Goal: Information Seeking & Learning: Check status

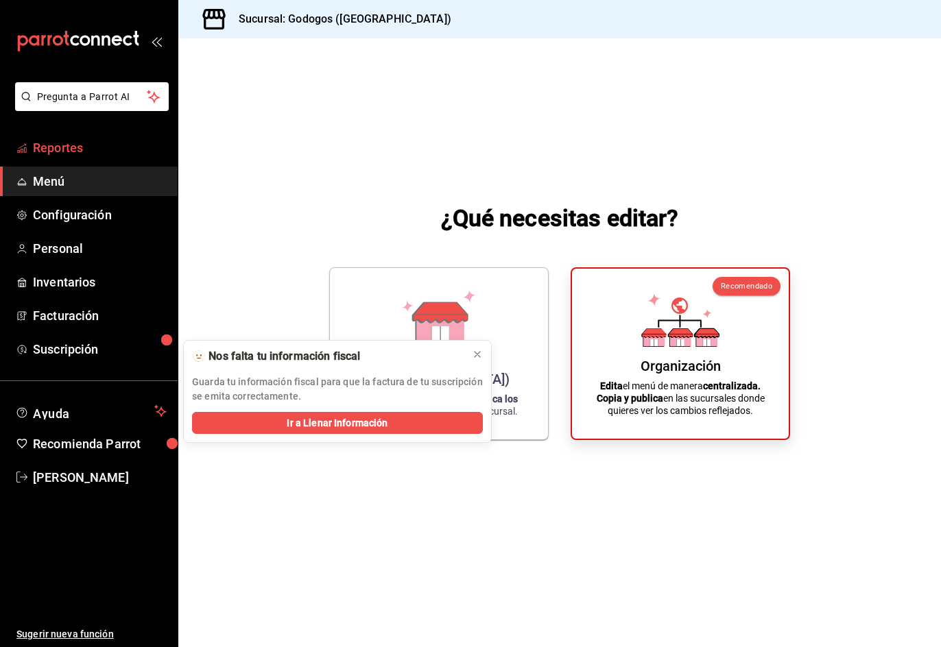
click at [66, 146] on span "Reportes" at bounding box center [100, 147] width 134 height 19
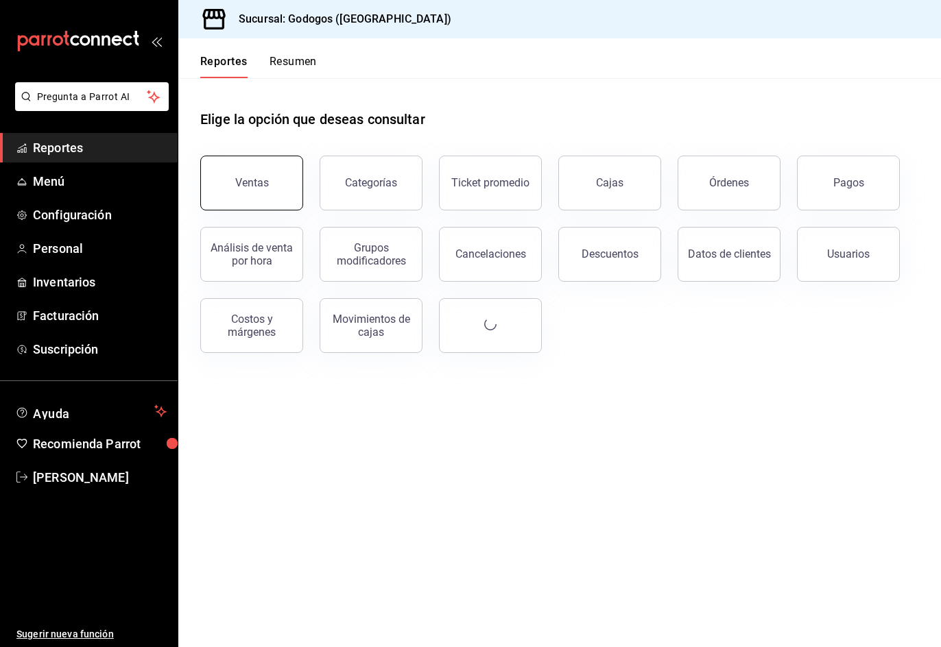
click at [270, 186] on button "Ventas" at bounding box center [251, 183] width 103 height 55
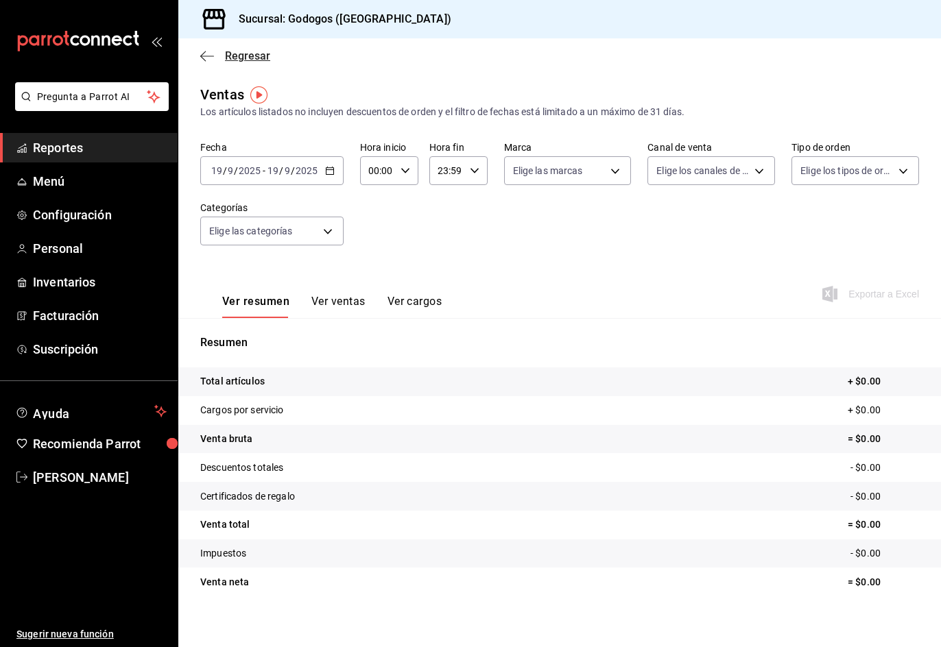
click at [256, 61] on span "Regresar" at bounding box center [247, 55] width 45 height 13
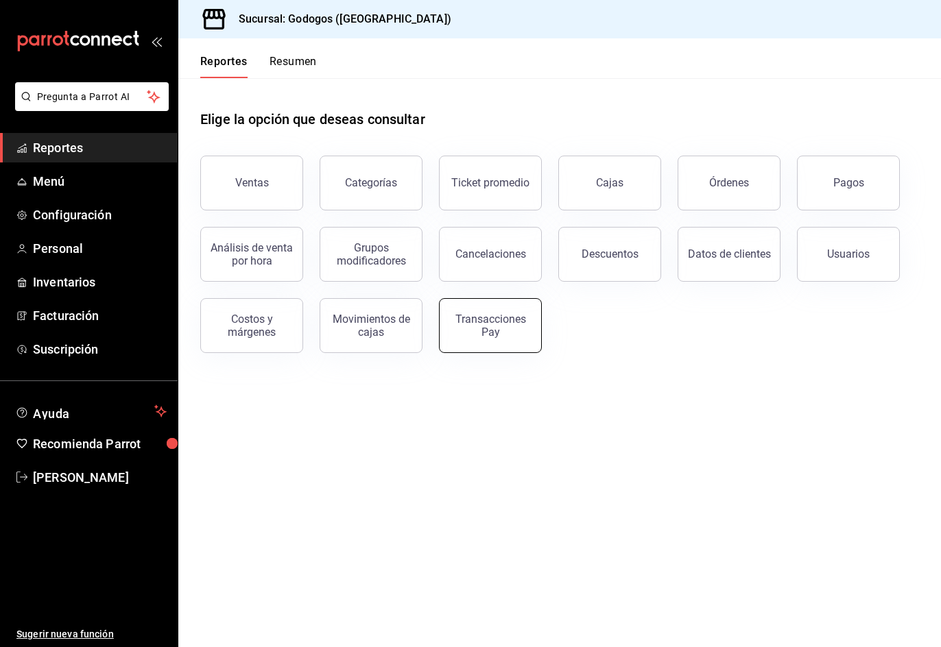
click at [471, 325] on div "Transacciones Pay" at bounding box center [490, 326] width 85 height 26
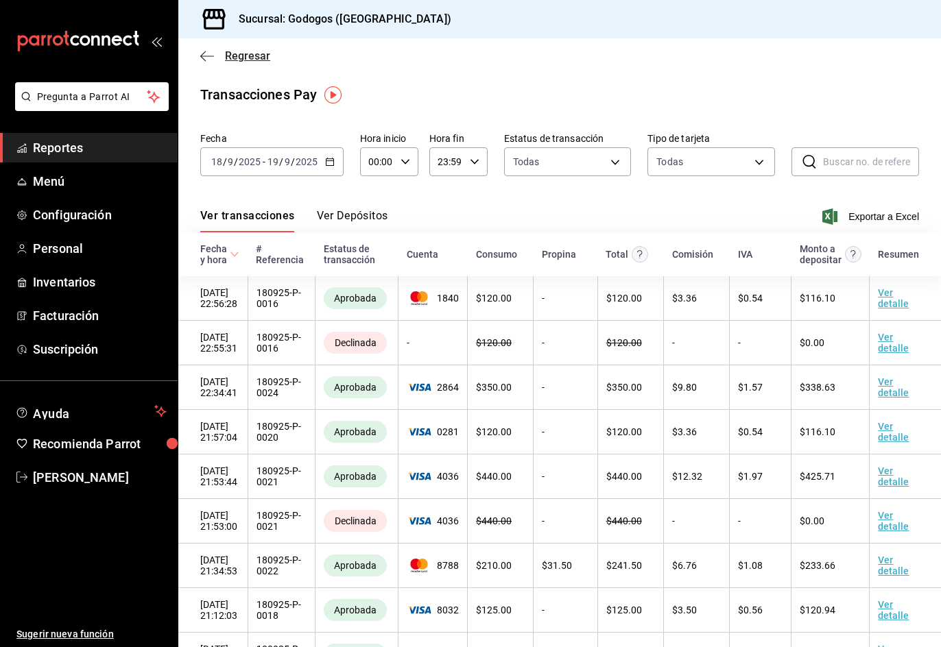
click at [248, 53] on span "Regresar" at bounding box center [247, 55] width 45 height 13
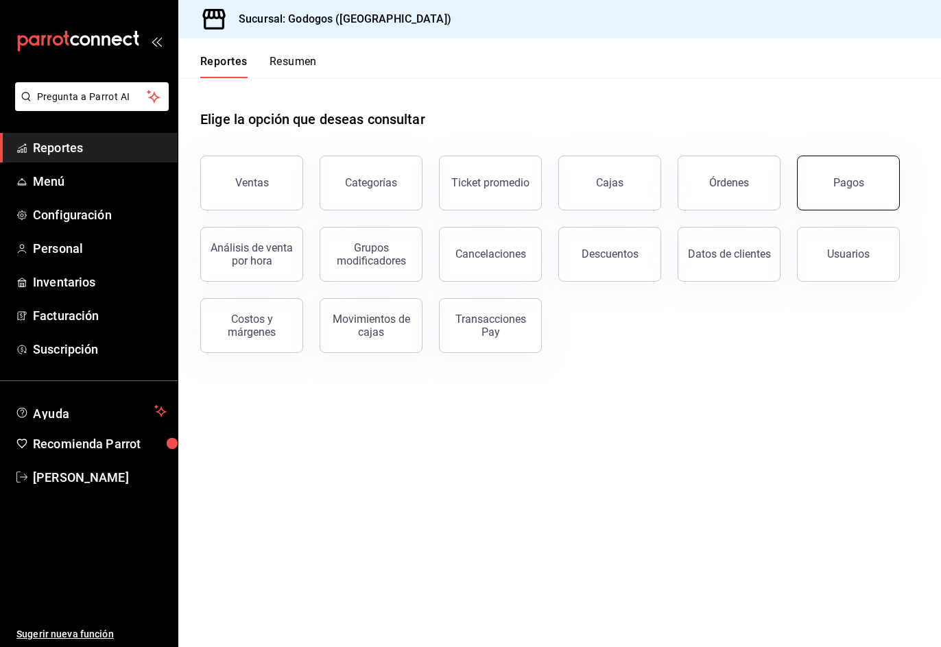
click at [879, 188] on button "Pagos" at bounding box center [848, 183] width 103 height 55
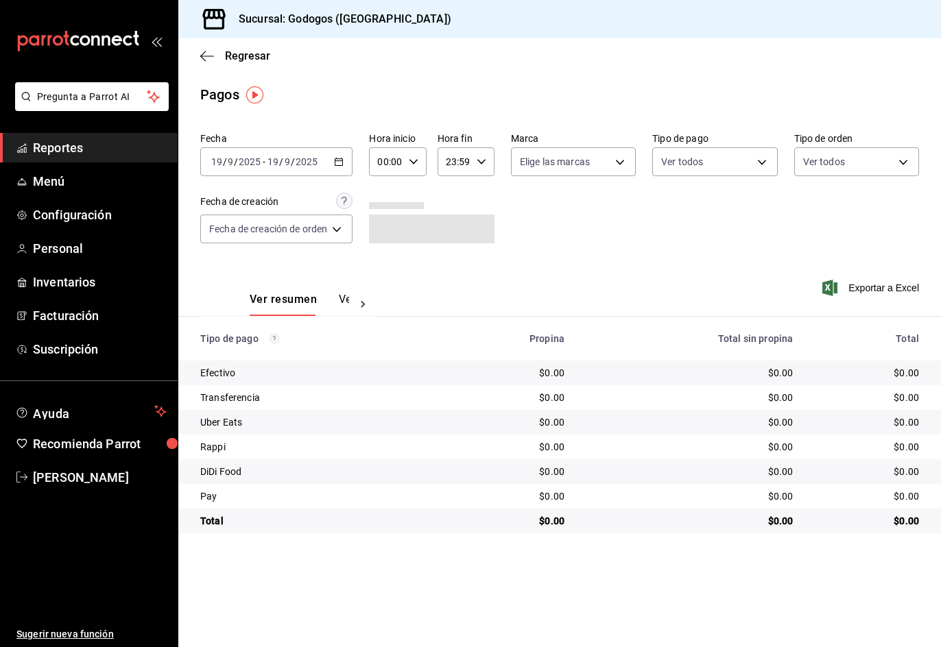
click at [339, 163] on icon "button" at bounding box center [339, 162] width 10 height 10
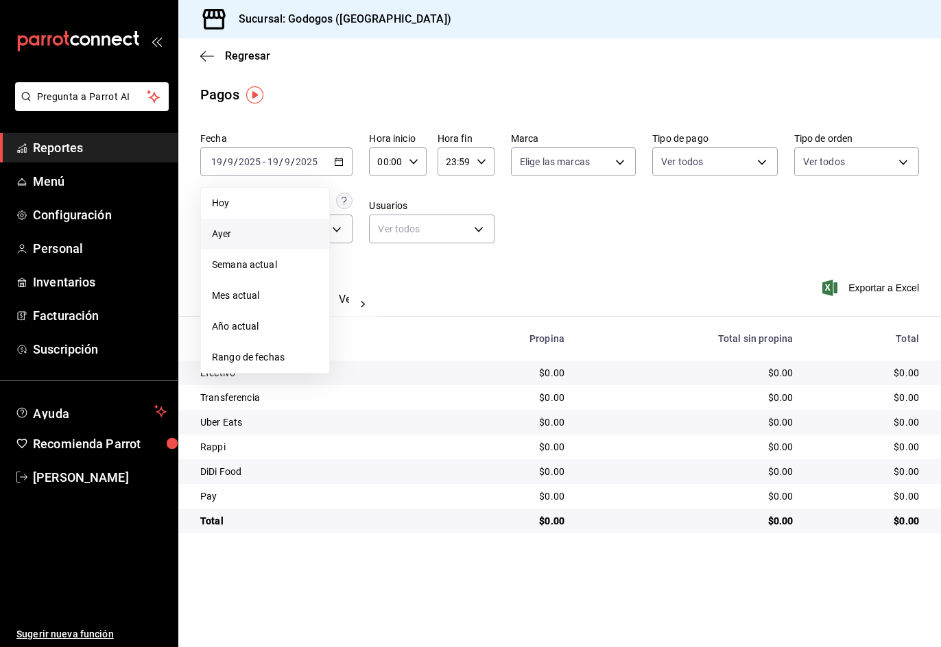
click at [260, 244] on li "Ayer" at bounding box center [265, 234] width 128 height 31
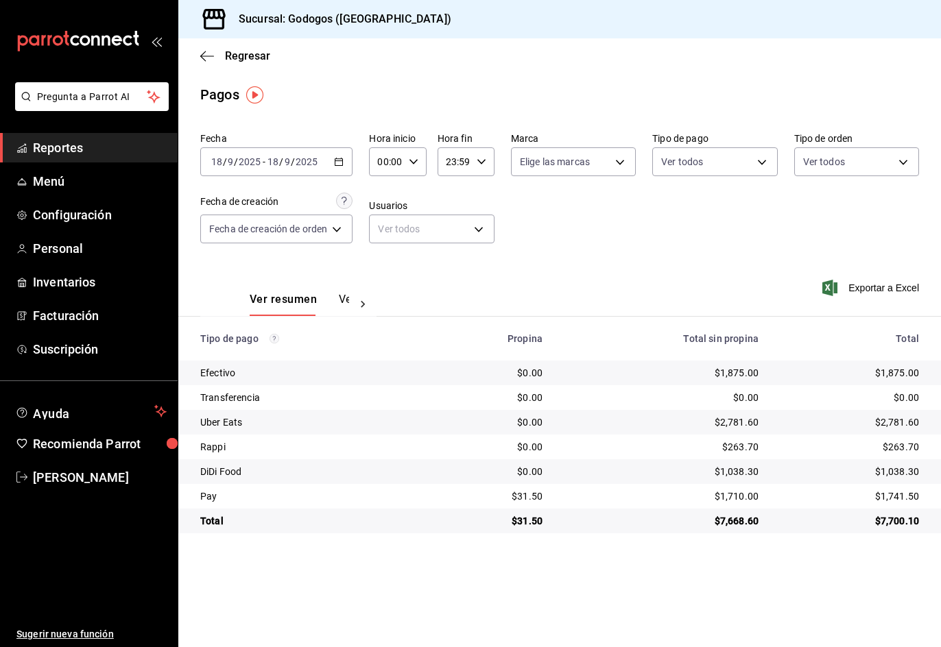
click at [904, 498] on div "$1,741.50" at bounding box center [849, 496] width 138 height 14
click at [91, 150] on span "Reportes" at bounding box center [100, 147] width 134 height 19
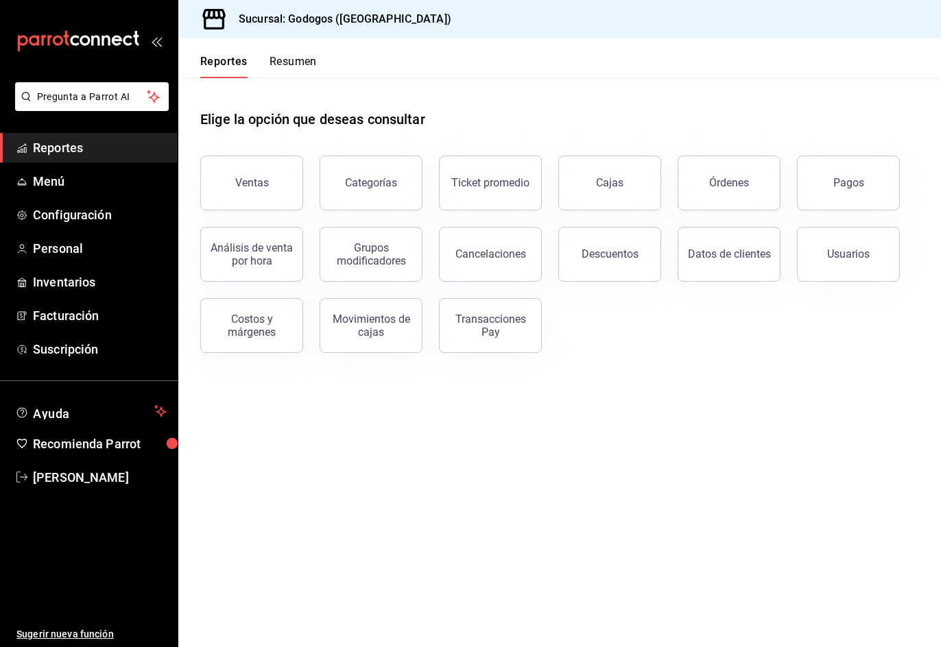
click at [311, 70] on button "Resumen" at bounding box center [292, 66] width 47 height 23
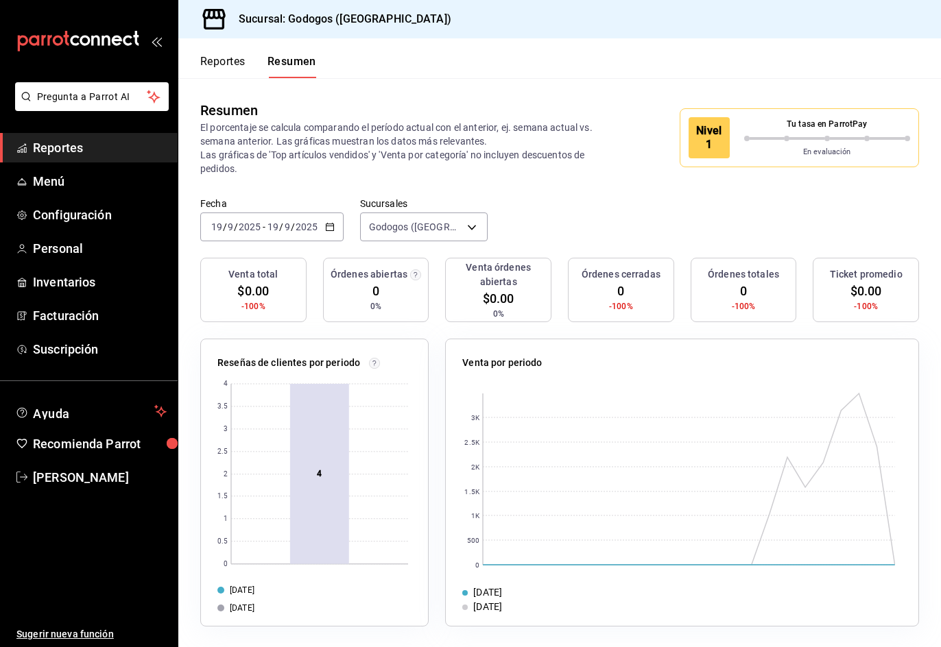
click at [226, 59] on button "Reportes" at bounding box center [222, 66] width 45 height 23
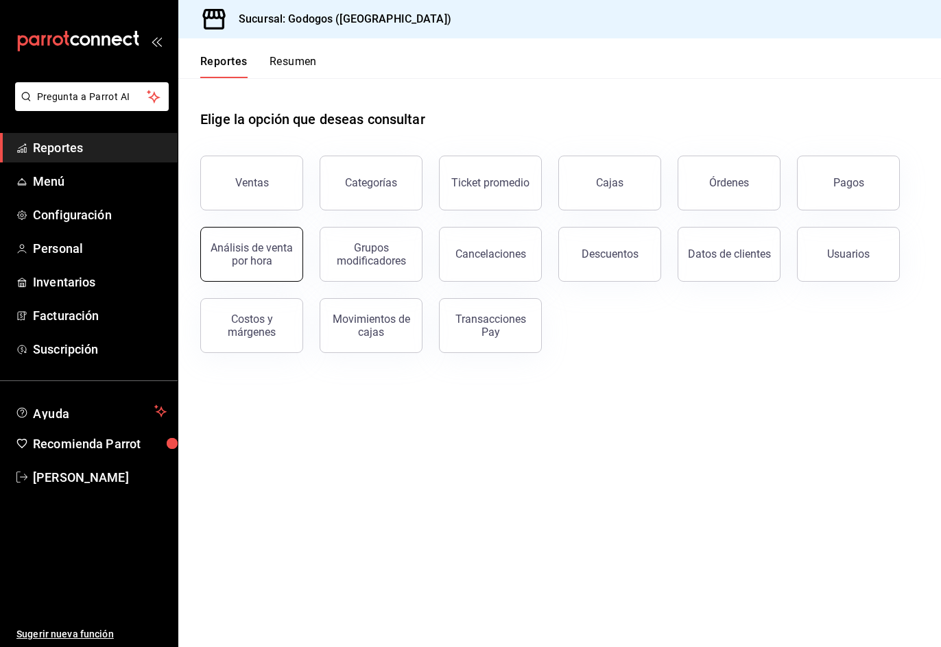
click at [209, 278] on button "Análisis de venta por hora" at bounding box center [251, 254] width 103 height 55
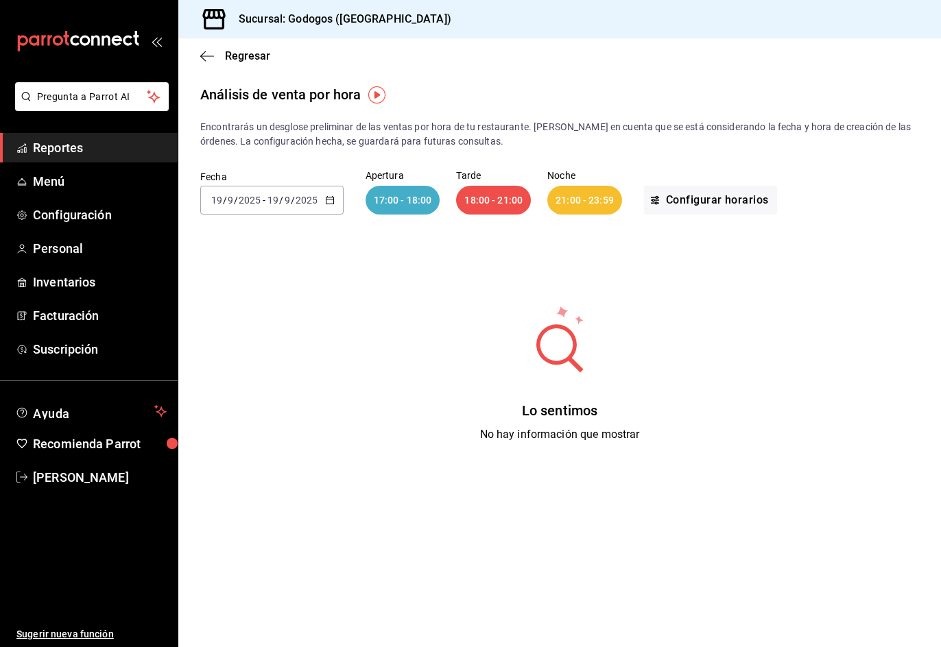
click at [328, 202] on icon "button" at bounding box center [330, 200] width 10 height 10
click at [276, 308] on span "Semana actual" at bounding box center [265, 303] width 106 height 14
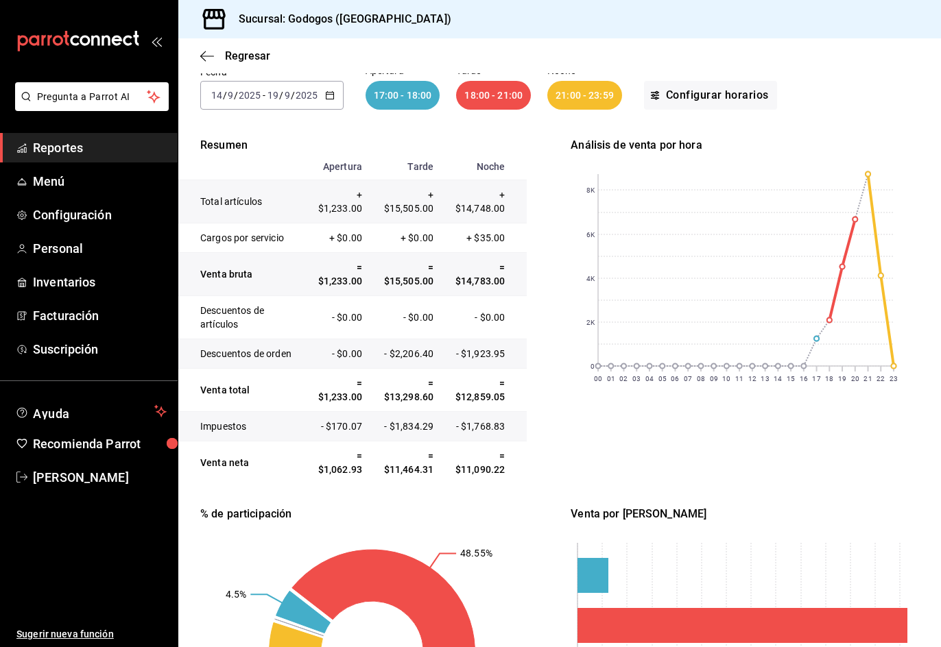
scroll to position [80, 0]
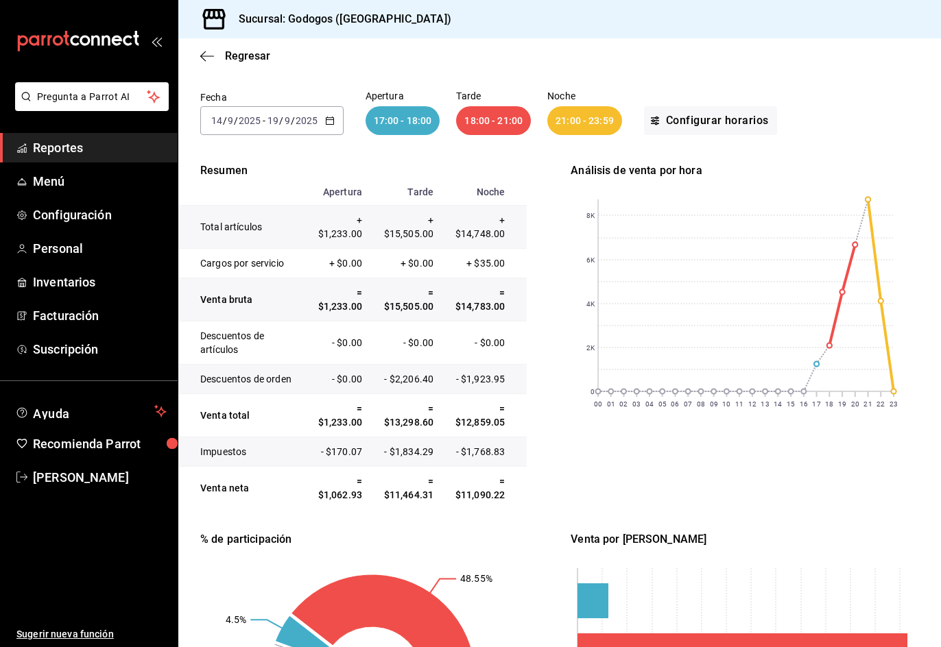
click at [332, 123] on icon "button" at bounding box center [330, 121] width 10 height 10
click at [276, 247] on li "Mes actual" at bounding box center [265, 254] width 128 height 31
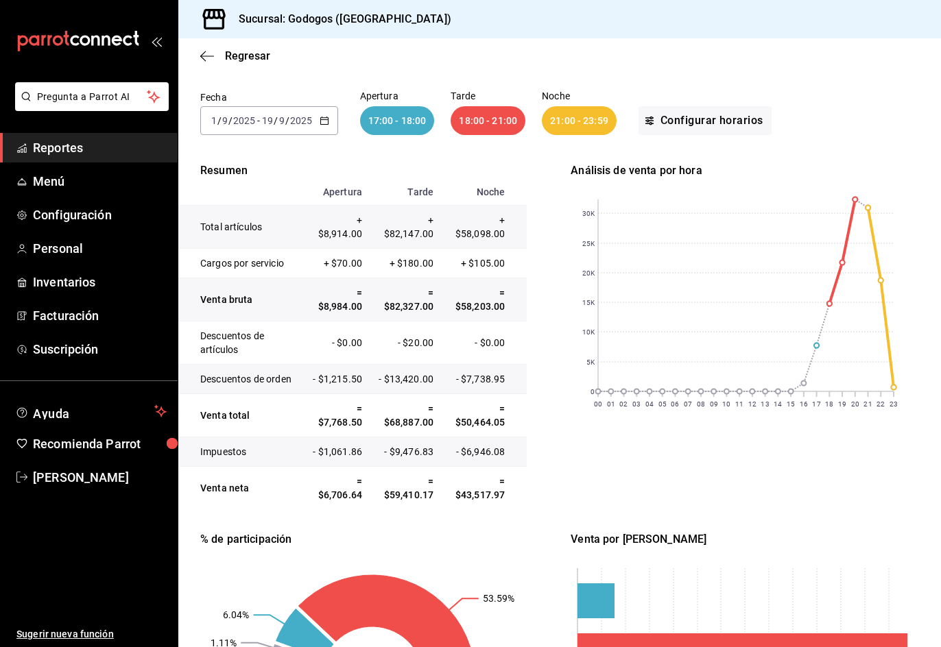
click at [396, 496] on td "= $59,410.17" at bounding box center [404, 488] width 71 height 43
click at [323, 122] on icon "button" at bounding box center [324, 121] width 10 height 10
click at [271, 231] on li "Semana actual" at bounding box center [265, 223] width 128 height 31
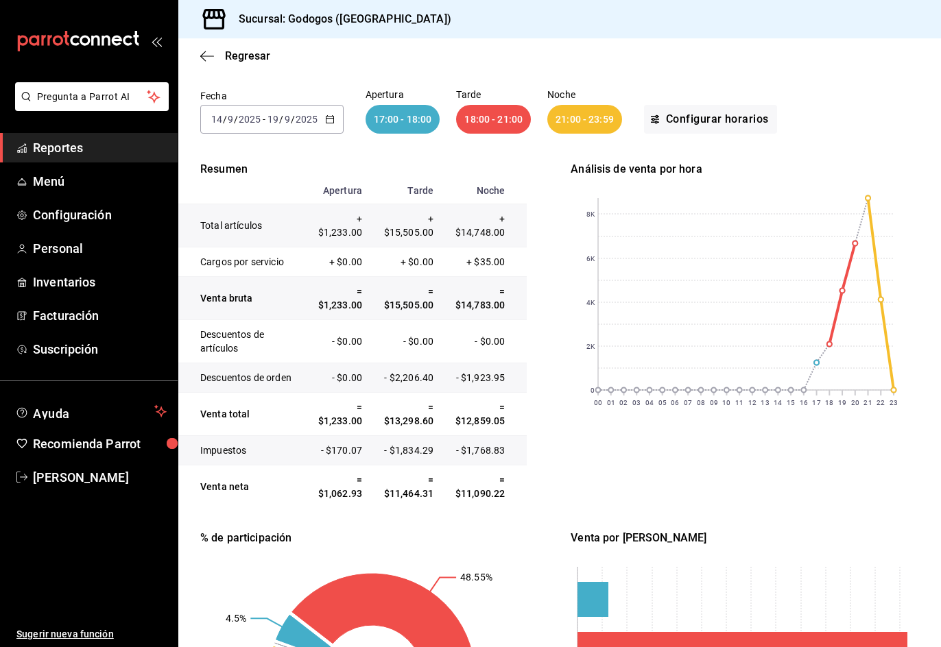
scroll to position [80, 0]
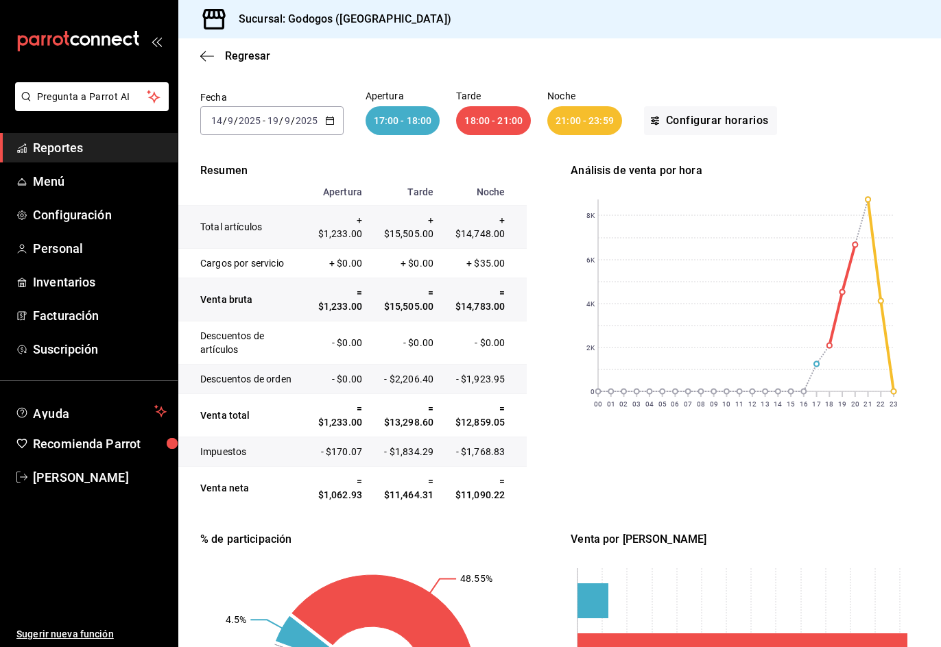
click at [328, 122] on icon "button" at bounding box center [330, 121] width 10 height 10
click at [533, 221] on div "Resumen Apertura Tarde Noche Total artículos + $1,233.00 + $15,505.00 + $14,748…" at bounding box center [559, 485] width 718 height 646
click at [224, 52] on span "Regresar" at bounding box center [235, 55] width 70 height 13
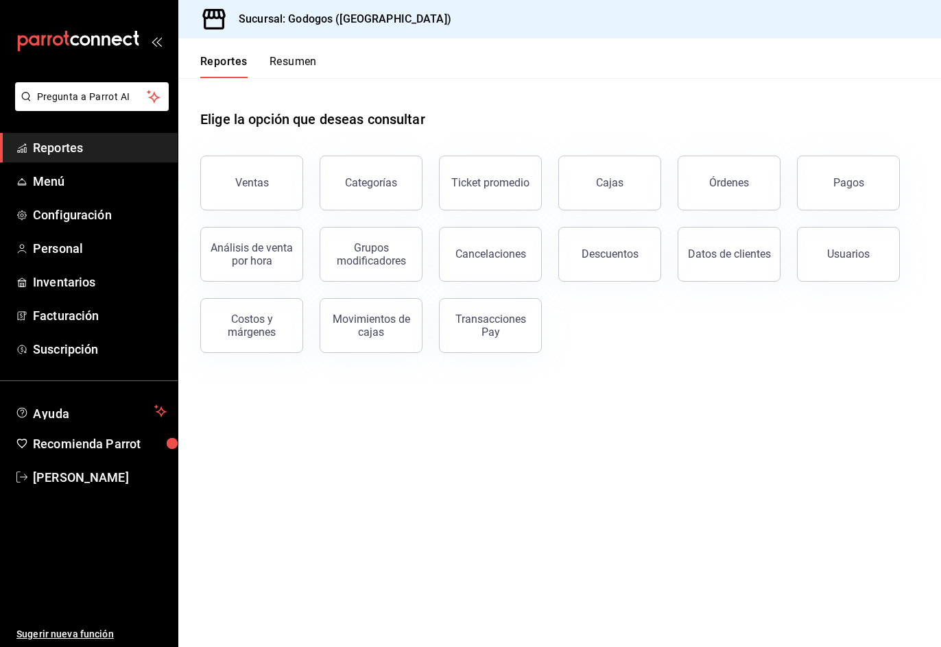
click at [632, 334] on div "Ventas Categorías Ticket promedio Cajas Órdenes Pagos Análisis de venta por hor…" at bounding box center [551, 246] width 735 height 214
click at [269, 246] on div "Análisis de venta por hora" at bounding box center [251, 254] width 85 height 26
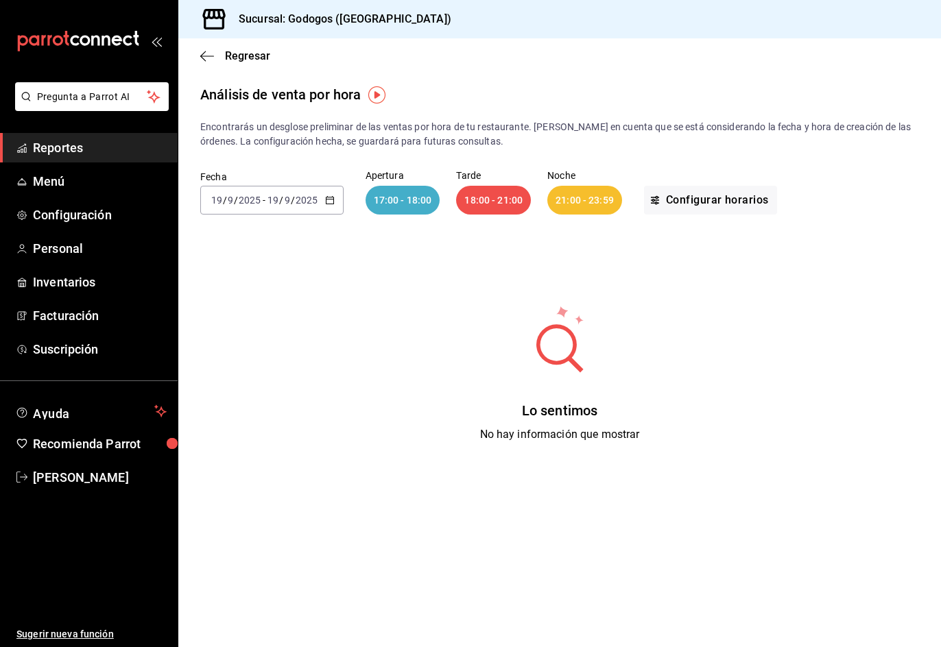
click at [329, 203] on icon "button" at bounding box center [330, 200] width 10 height 10
click at [274, 366] on span "Año actual" at bounding box center [265, 365] width 106 height 14
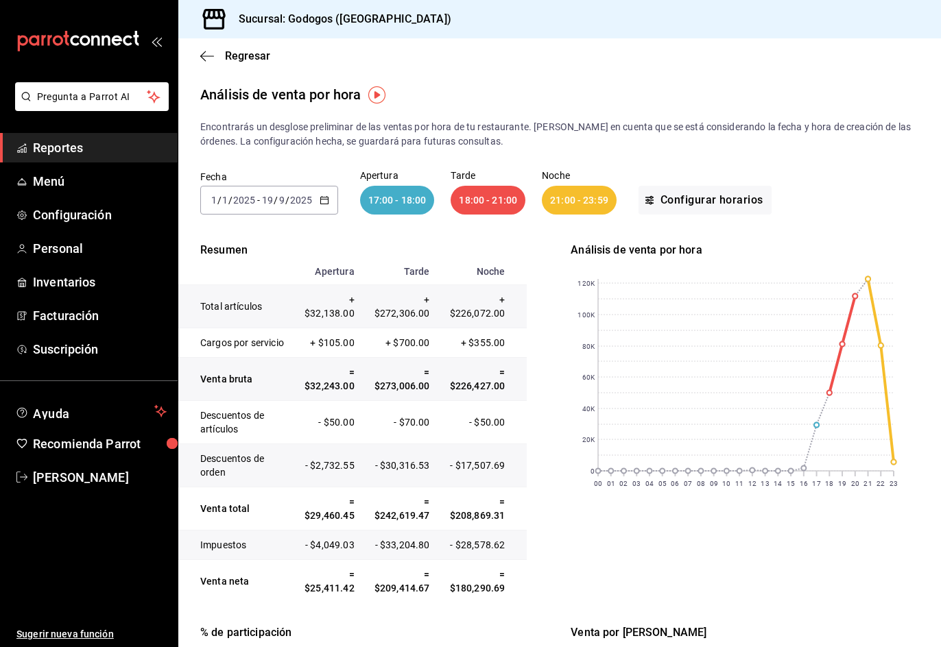
click at [476, 559] on td "- $28,578.62" at bounding box center [482, 545] width 90 height 29
click at [400, 559] on td "- $33,204.80" at bounding box center [399, 545] width 75 height 29
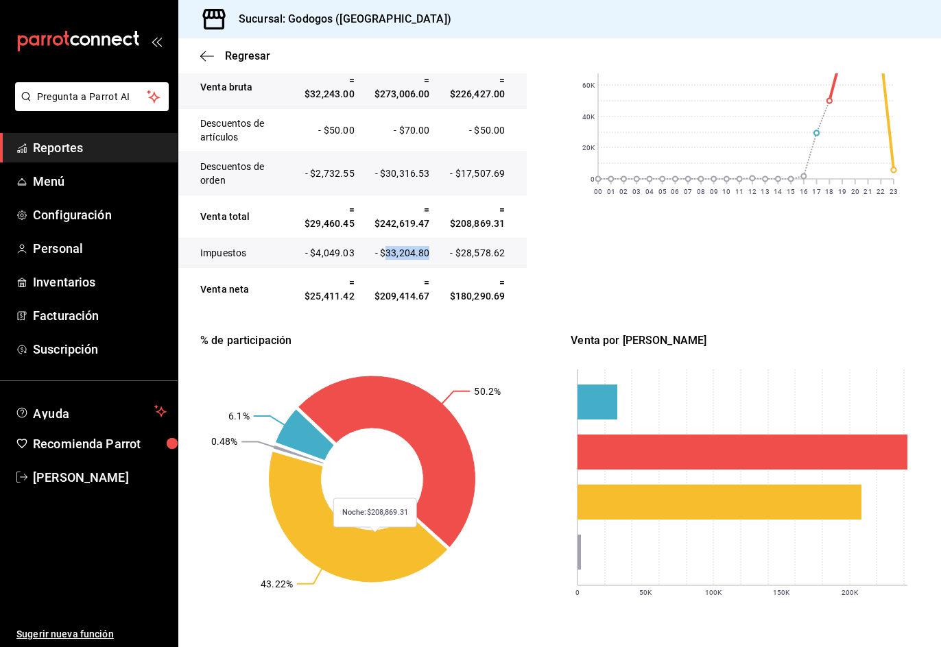
scroll to position [313, 0]
